Goal: Navigation & Orientation: Find specific page/section

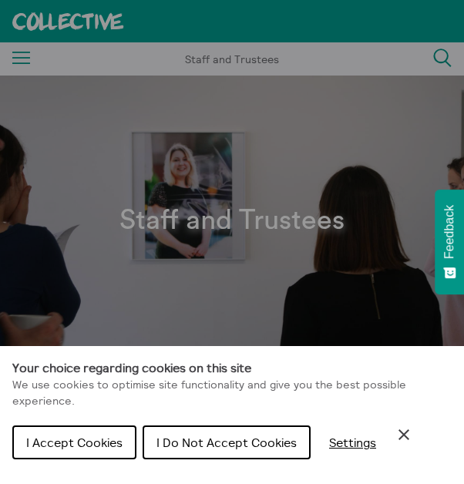
scroll to position [48, 0]
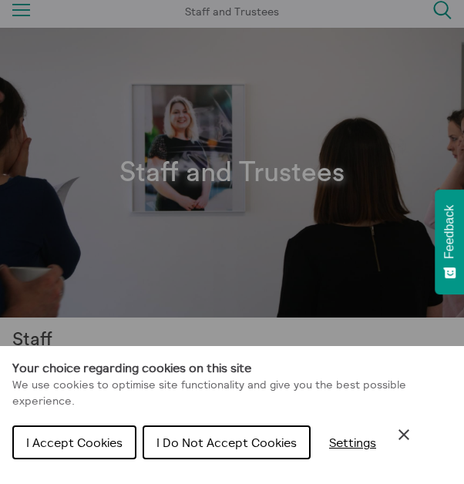
click at [257, 438] on span "I Do Not Accept Cookies" at bounding box center [226, 442] width 140 height 15
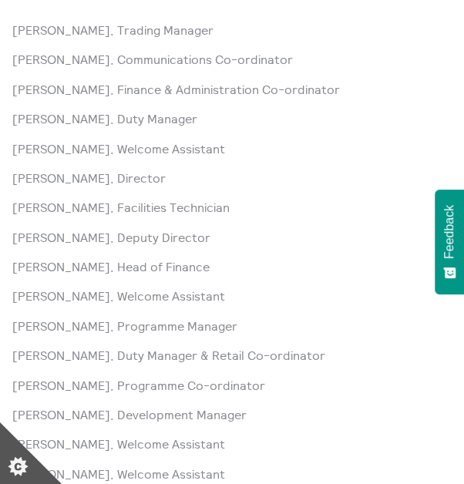
scroll to position [397, 0]
drag, startPoint x: 243, startPoint y: 208, endPoint x: 0, endPoint y: 208, distance: 242.8
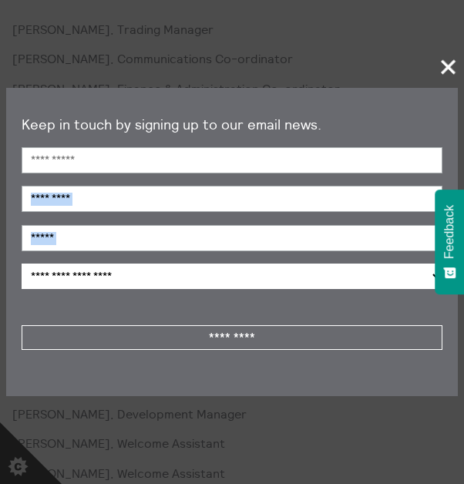
click at [449, 62] on span "+" at bounding box center [448, 66] width 45 height 45
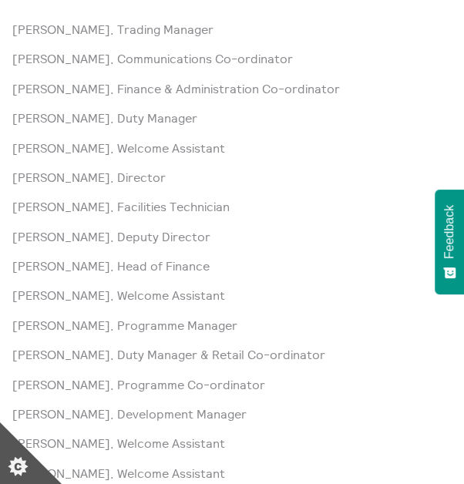
click at [418, 109] on div "Paul Andrews, Trading Manager Laura Baliman, Communications Co-ordinator Sarah …" at bounding box center [231, 355] width 439 height 668
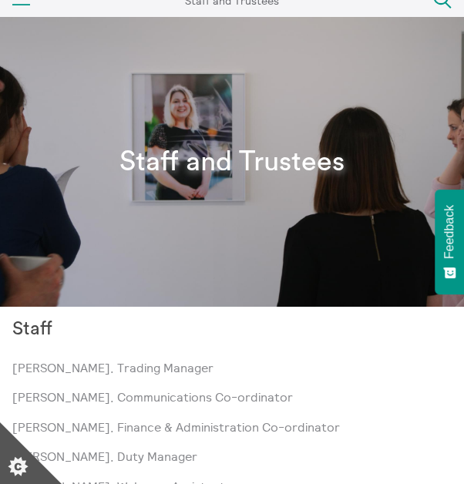
scroll to position [0, 0]
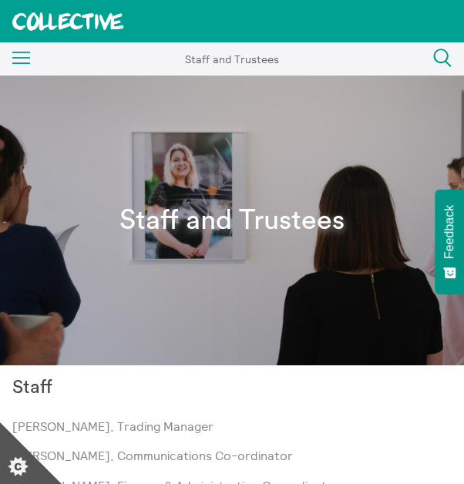
click at [94, 24] on icon at bounding box center [68, 21] width 112 height 18
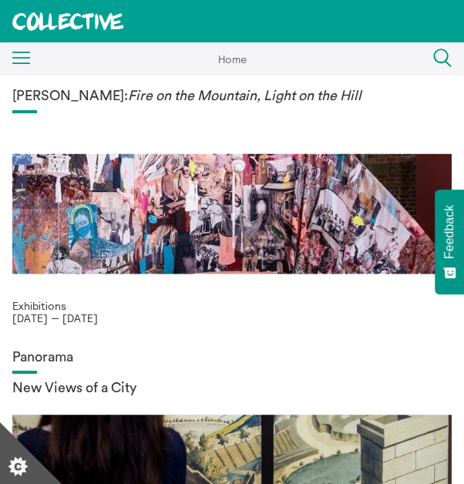
click at [25, 54] on icon "Menu" at bounding box center [21, 58] width 18 height 13
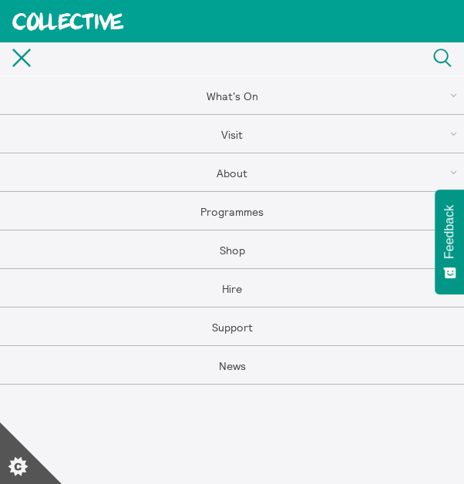
click at [244, 169] on link "About" at bounding box center [232, 172] width 464 height 39
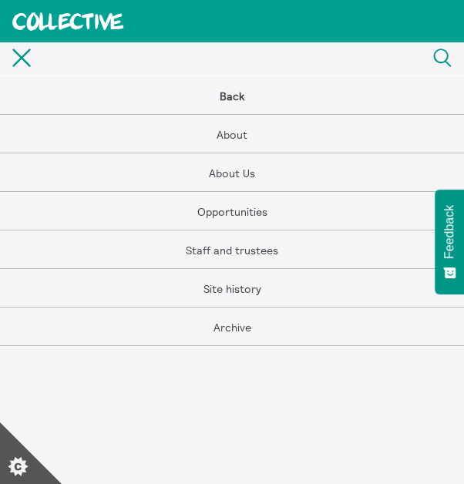
click at [244, 170] on link "About Us" at bounding box center [232, 172] width 464 height 39
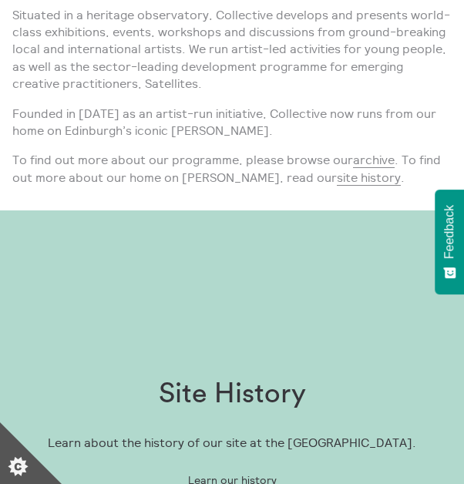
scroll to position [340, 0]
